Goal: Feedback & Contribution: Contribute content

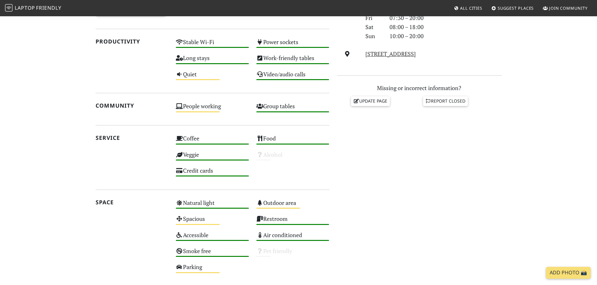
scroll to position [219, 0]
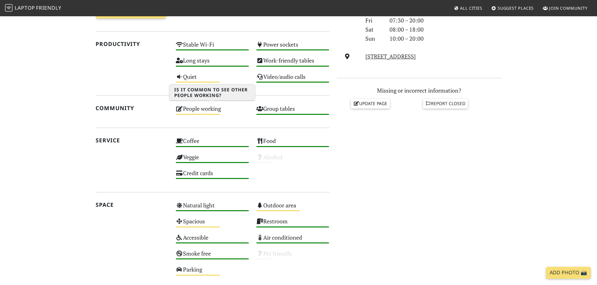
click at [202, 108] on div "People working Medium" at bounding box center [212, 112] width 81 height 16
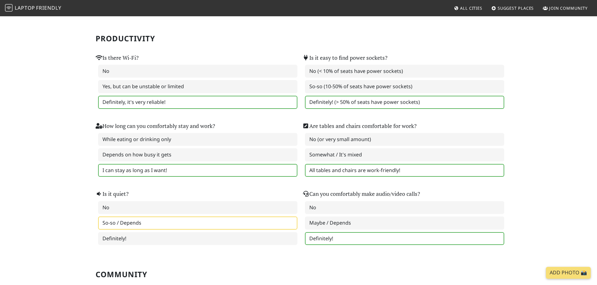
scroll to position [63, 0]
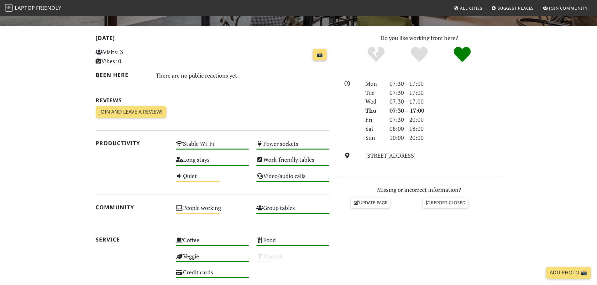
scroll to position [125, 0]
